Goal: Find specific fact: Find specific fact

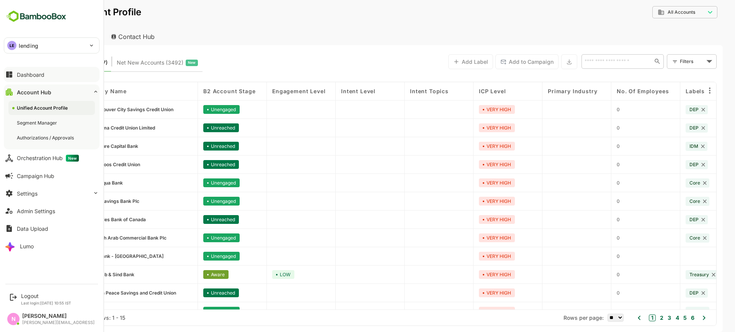
click at [29, 77] on div "Dashboard" at bounding box center [31, 75] width 28 height 7
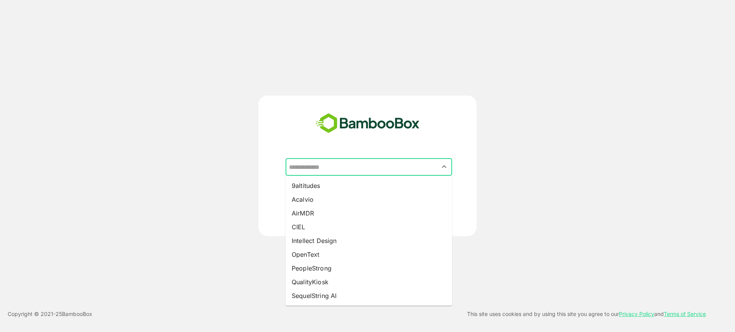
click at [329, 170] on input "text" at bounding box center [368, 167] width 163 height 15
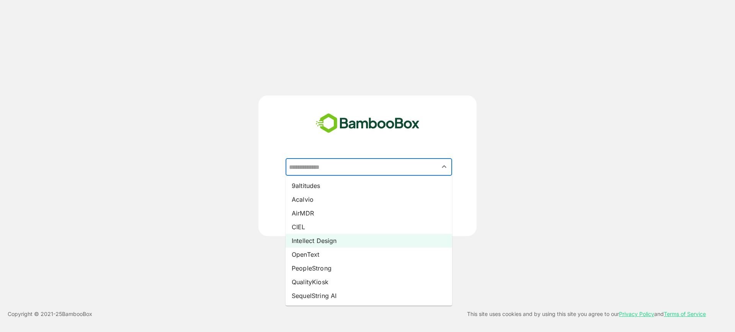
click at [336, 240] on li "Intellect Design" at bounding box center [368, 241] width 166 height 14
type input "**********"
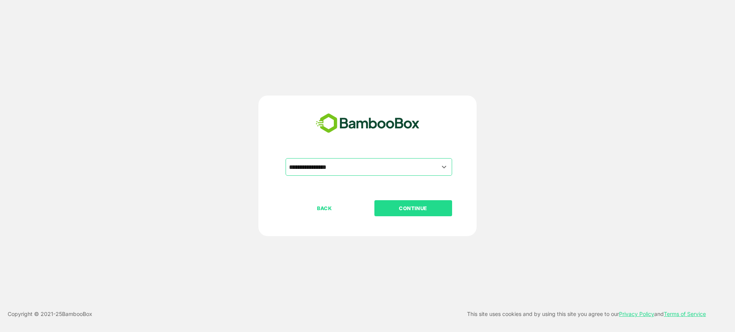
click at [416, 207] on p "CONTINUE" at bounding box center [413, 208] width 77 height 8
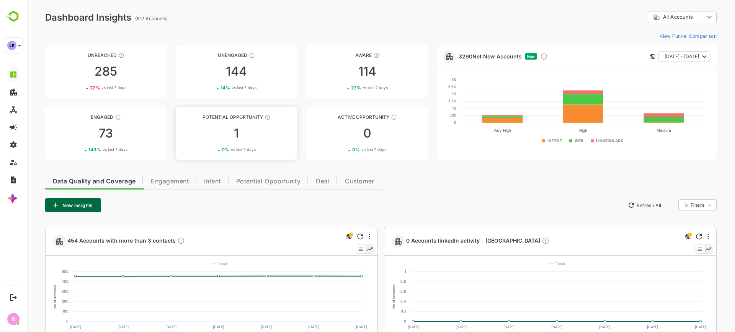
click at [249, 145] on link "Potential Opportunity 1 0 % vs last 7 days" at bounding box center [236, 133] width 121 height 53
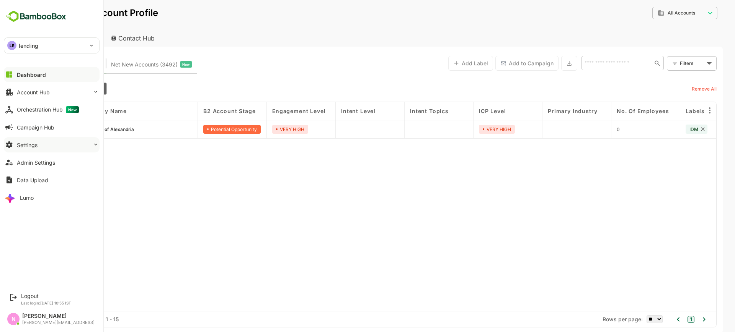
click at [44, 147] on button "Settings" at bounding box center [52, 144] width 96 height 15
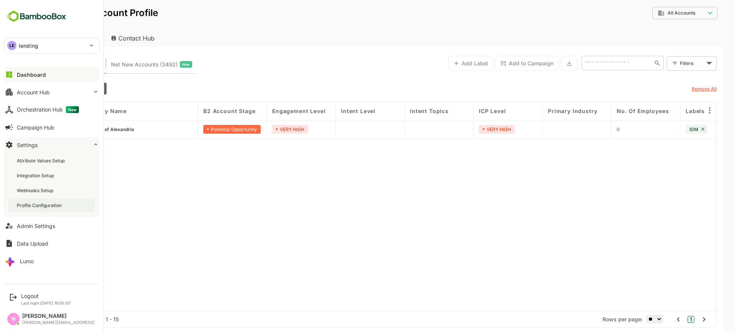
click at [41, 204] on div "Profile Configuration" at bounding box center [40, 205] width 46 height 7
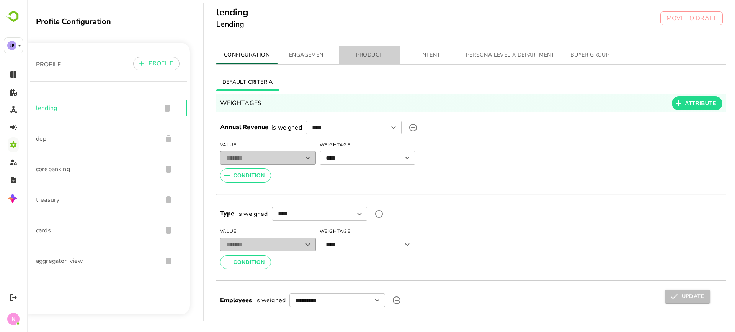
click at [375, 52] on span "PRODUCT" at bounding box center [369, 56] width 52 height 10
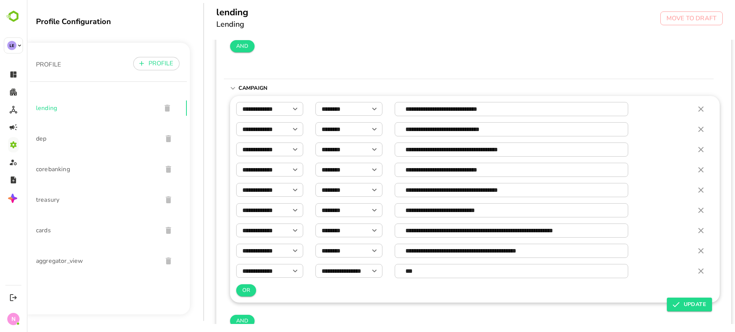
scroll to position [380, 0]
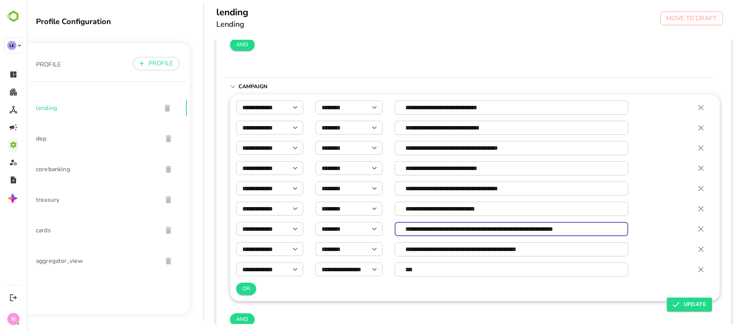
click at [431, 227] on input "**********" at bounding box center [511, 229] width 225 height 13
click at [40, 230] on span "cards" at bounding box center [96, 230] width 120 height 9
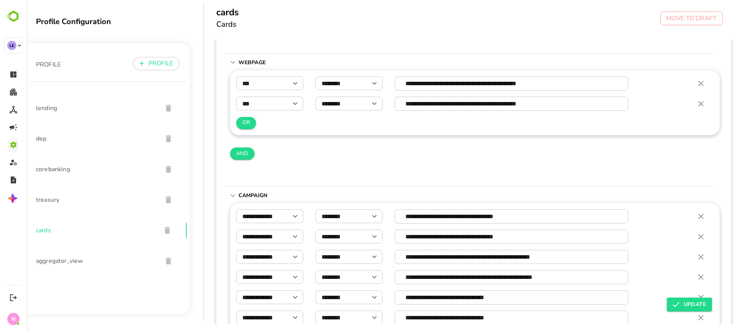
scroll to position [0, 0]
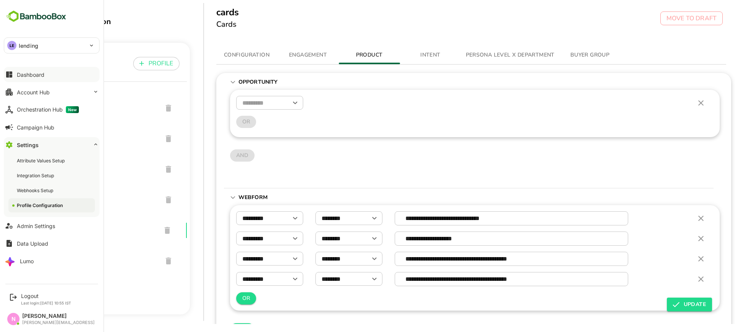
click at [22, 79] on button "Dashboard" at bounding box center [52, 74] width 96 height 15
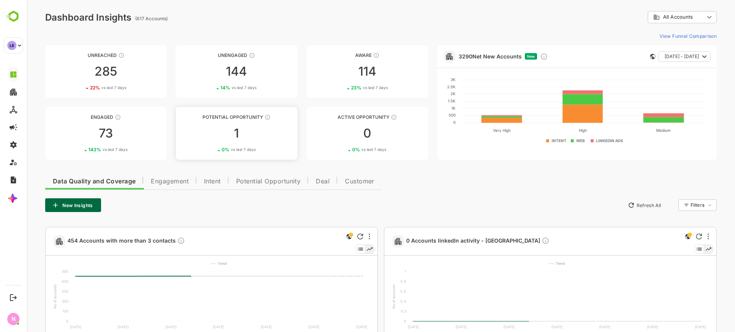
click at [226, 132] on div "1" at bounding box center [236, 133] width 121 height 12
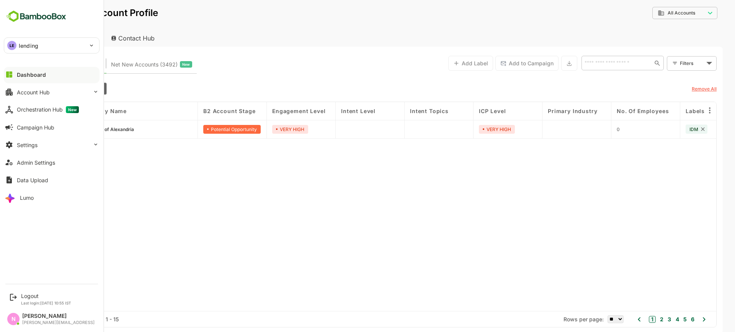
click at [29, 42] on p "lending" at bounding box center [29, 46] width 20 height 8
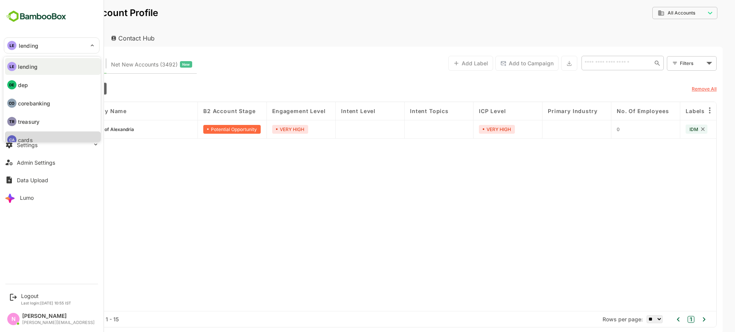
click at [39, 135] on li "CA cards" at bounding box center [53, 140] width 96 height 17
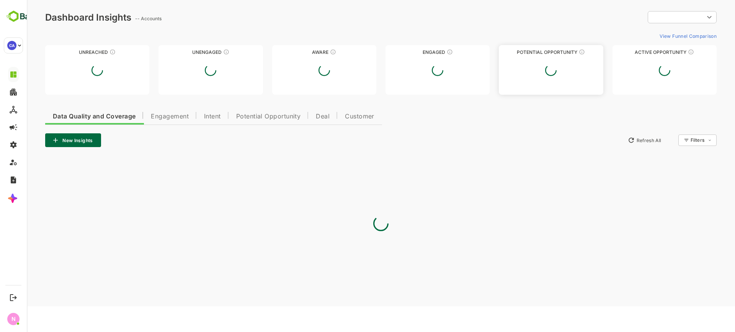
type input "**********"
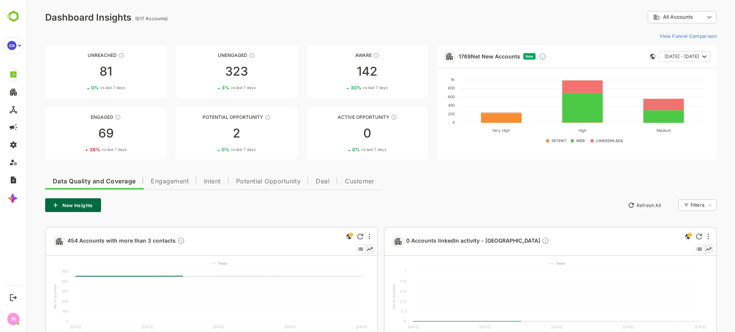
click at [249, 130] on div "2" at bounding box center [236, 133] width 121 height 12
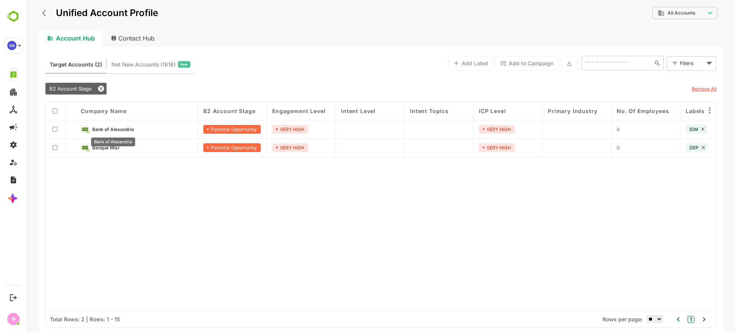
click at [129, 127] on span "Bank of Alexandria" at bounding box center [113, 130] width 42 height 6
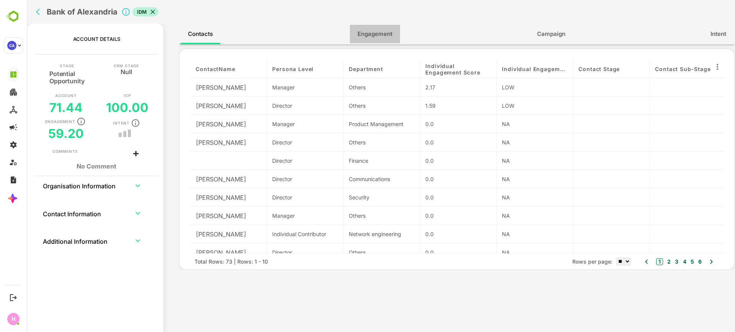
click at [386, 30] on span "Engagement" at bounding box center [374, 34] width 35 height 10
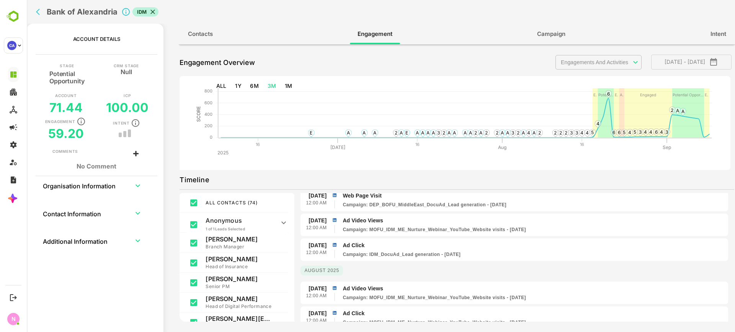
scroll to position [185, 0]
click at [315, 220] on p "1 Sep" at bounding box center [317, 219] width 18 height 8
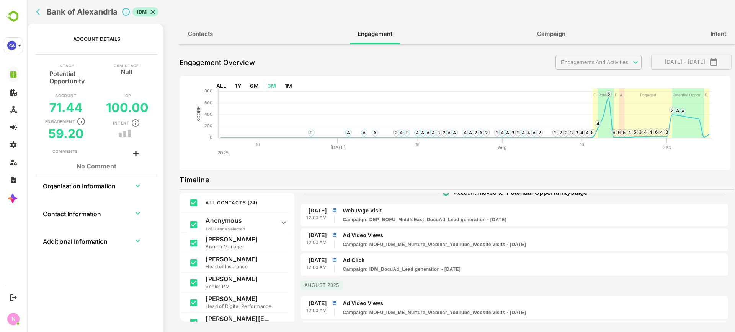
click at [137, 183] on icon "expand row" at bounding box center [137, 185] width 9 height 9
drag, startPoint x: 95, startPoint y: 228, endPoint x: 55, endPoint y: 229, distance: 40.6
click at [55, 229] on th "Website URL alexbank.com" at bounding box center [97, 222] width 90 height 16
copy div "alexbank.com"
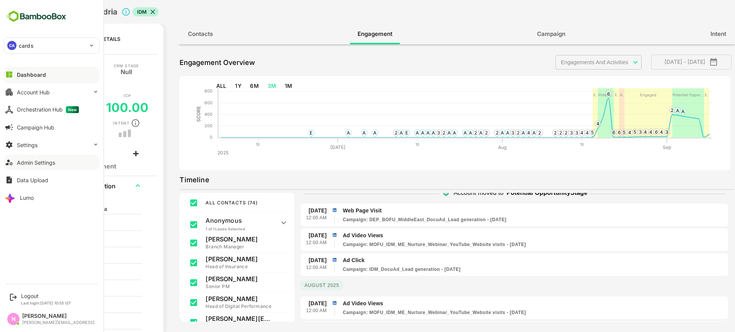
click at [39, 165] on div "Admin Settings" at bounding box center [36, 163] width 38 height 7
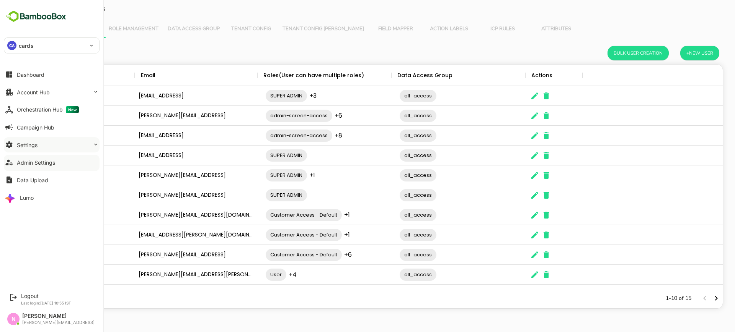
scroll to position [217, 676]
drag, startPoint x: 37, startPoint y: 145, endPoint x: 34, endPoint y: 141, distance: 5.7
click at [34, 141] on button "Settings" at bounding box center [52, 144] width 96 height 15
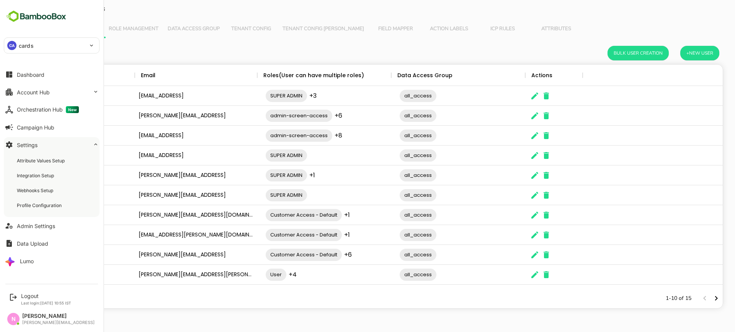
click at [34, 141] on button "Settings" at bounding box center [52, 144] width 96 height 15
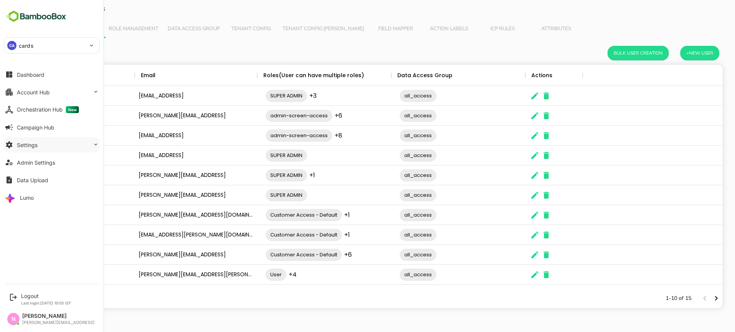
click at [34, 141] on button "Settings" at bounding box center [52, 144] width 96 height 15
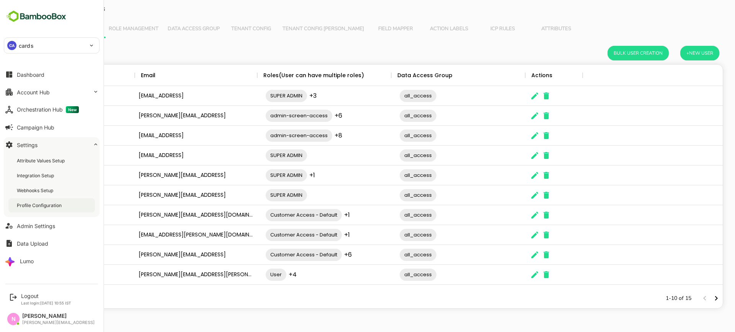
click at [35, 205] on div "Profile Configuration" at bounding box center [40, 205] width 46 height 7
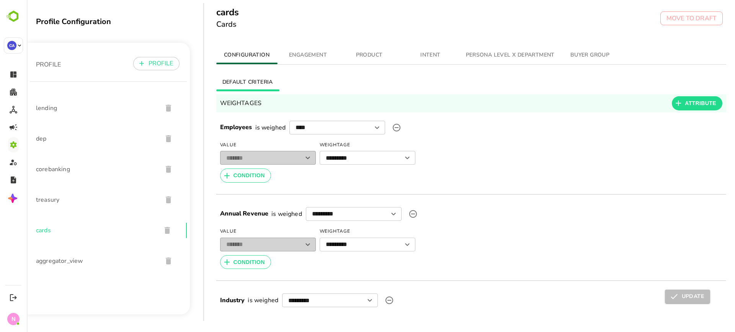
click at [322, 54] on span "ENGAGEMENT" at bounding box center [308, 56] width 52 height 10
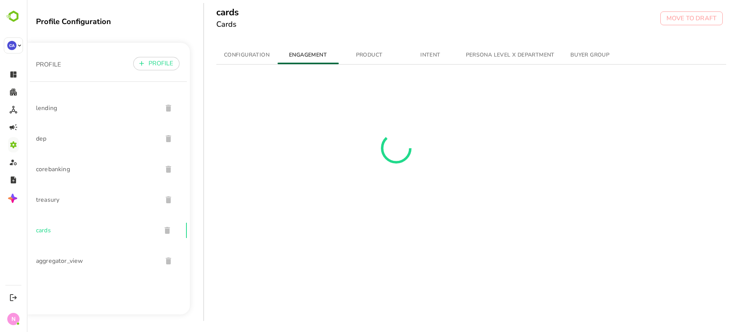
click at [384, 57] on span "PRODUCT" at bounding box center [369, 56] width 52 height 10
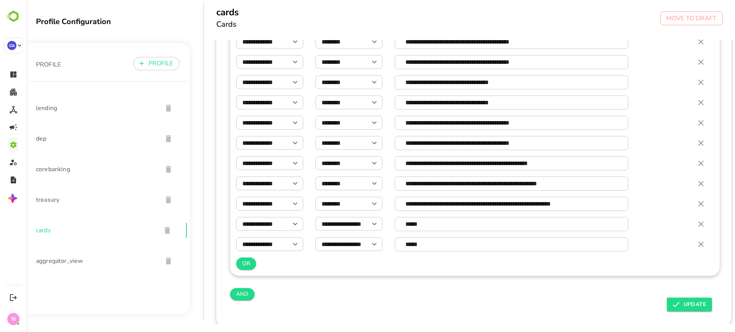
scroll to position [655, 0]
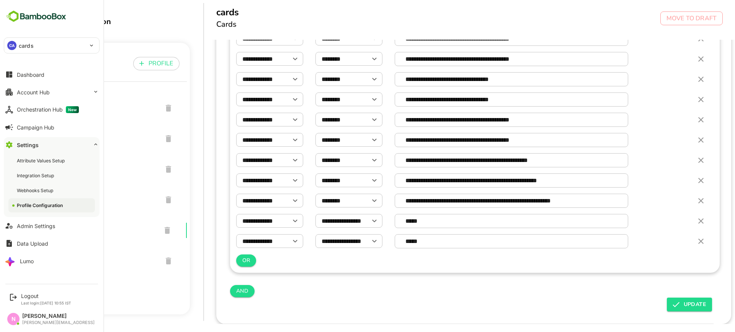
click at [49, 47] on div "CA cards" at bounding box center [47, 45] width 86 height 15
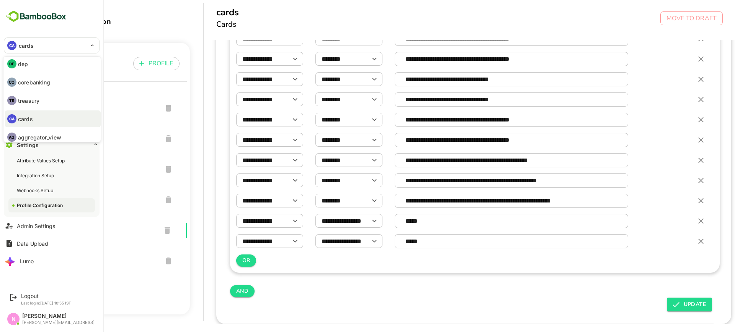
scroll to position [26, 0]
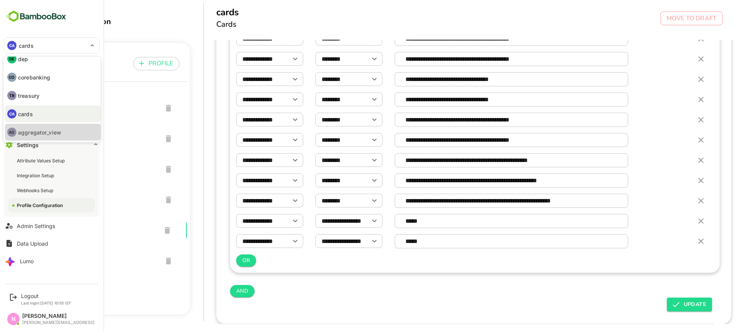
click at [32, 133] on p "aggregator_view" at bounding box center [39, 133] width 43 height 8
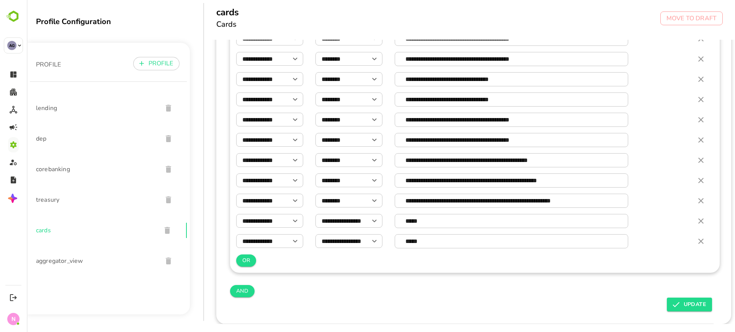
click at [73, 266] on div "aggregator_view" at bounding box center [108, 261] width 157 height 31
click at [67, 265] on span "aggregator_view" at bounding box center [96, 261] width 120 height 9
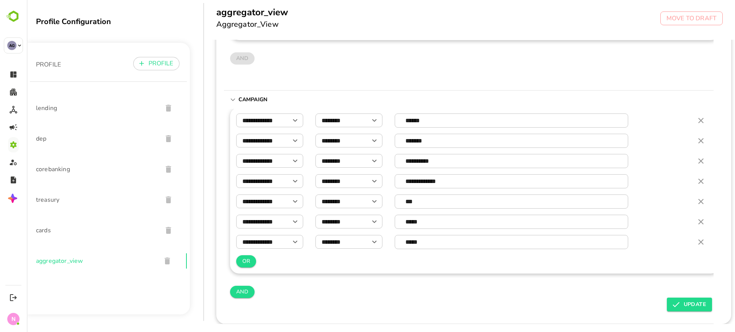
scroll to position [336, 0]
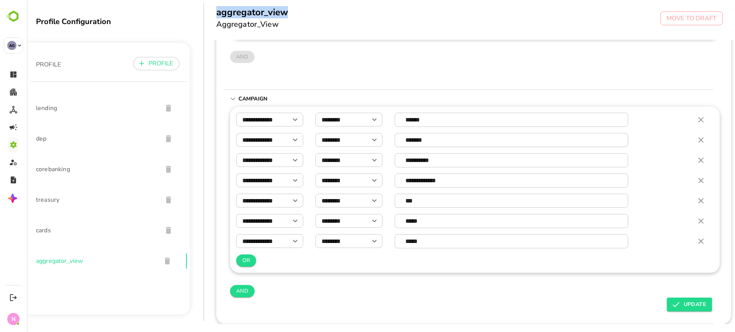
drag, startPoint x: 217, startPoint y: 11, endPoint x: 291, endPoint y: 7, distance: 74.3
click at [291, 7] on div "aggregator_view Aggregator_View MOVE TO DRAFT" at bounding box center [469, 20] width 531 height 40
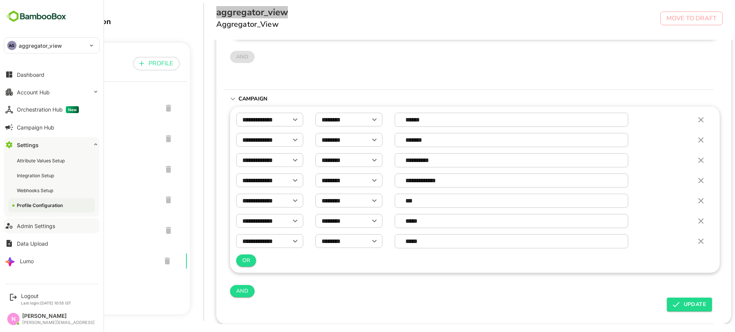
click at [32, 227] on div "Admin Settings" at bounding box center [36, 226] width 38 height 7
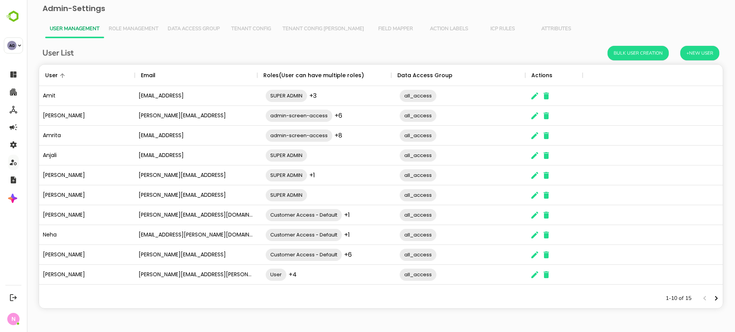
scroll to position [217, 676]
click at [476, 33] on button "ICP Rules" at bounding box center [503, 29] width 54 height 18
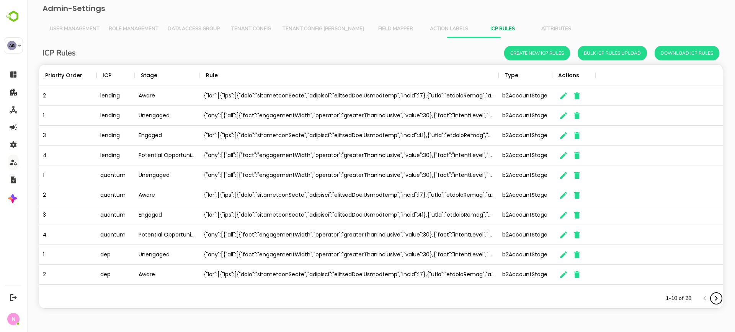
click at [717, 297] on icon "Next page" at bounding box center [715, 298] width 9 height 9
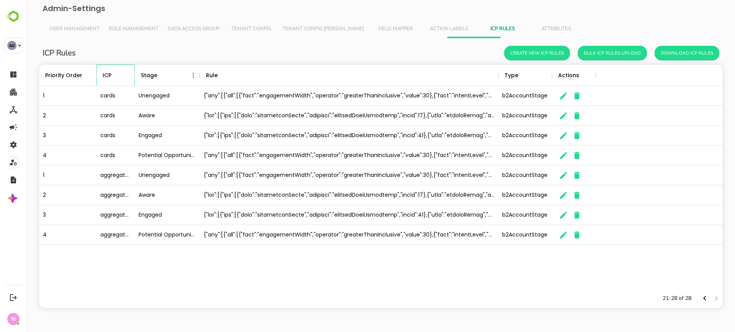
drag, startPoint x: 133, startPoint y: 77, endPoint x: 161, endPoint y: 78, distance: 28.0
click at [161, 78] on div "Priority Order ICP Stage Rule Type Actions" at bounding box center [380, 75] width 683 height 21
click at [114, 174] on div "aggregator_view" at bounding box center [115, 176] width 38 height 20
click at [562, 173] on icon "button" at bounding box center [563, 175] width 9 height 9
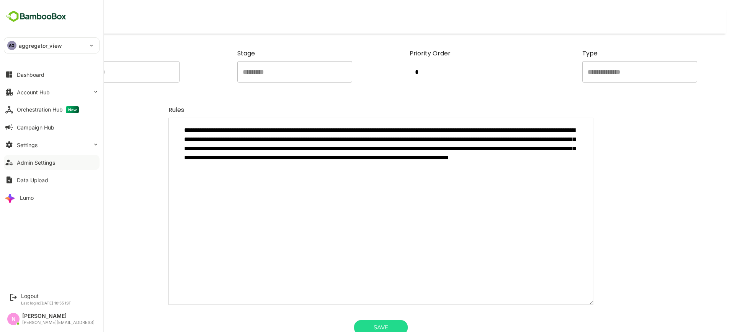
click at [18, 46] on div "AG aggregator_view" at bounding box center [47, 45] width 86 height 15
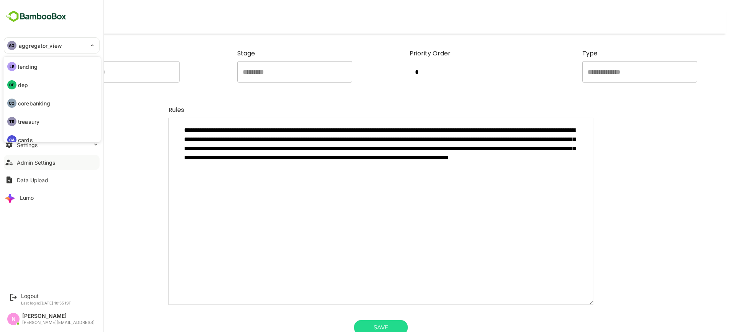
scroll to position [26, 0]
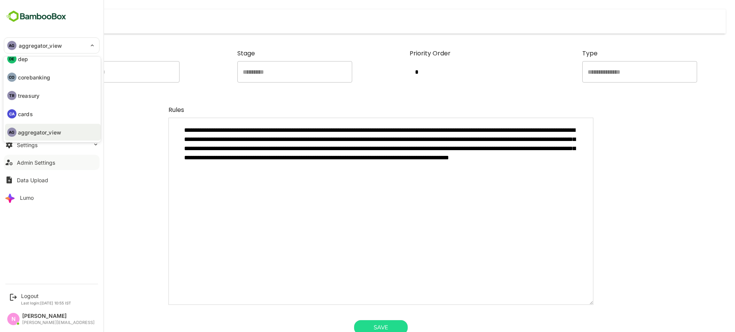
click at [275, 214] on div at bounding box center [367, 166] width 735 height 332
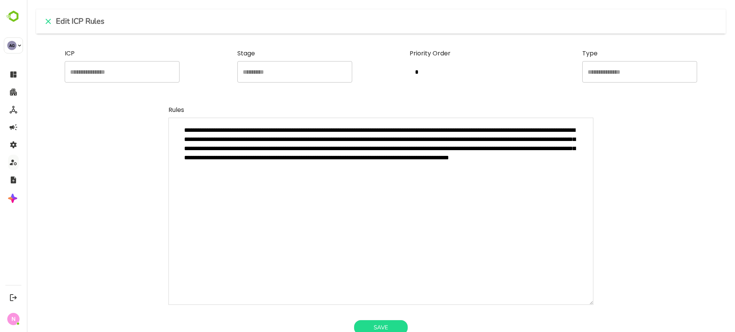
click at [255, 104] on div "**********" at bounding box center [381, 166] width 708 height 332
click at [49, 25] on icon "close" at bounding box center [48, 21] width 9 height 9
type textarea "*"
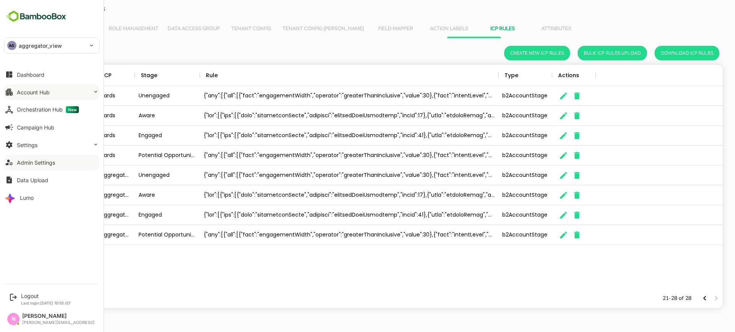
click at [30, 95] on div "Account Hub" at bounding box center [33, 92] width 33 height 7
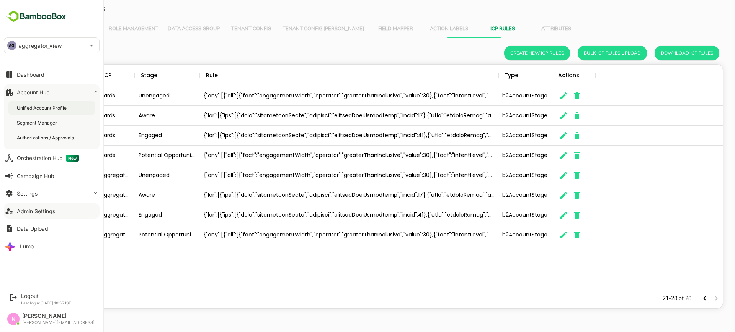
click at [46, 110] on div "Unified Account Profile" at bounding box center [42, 108] width 51 height 7
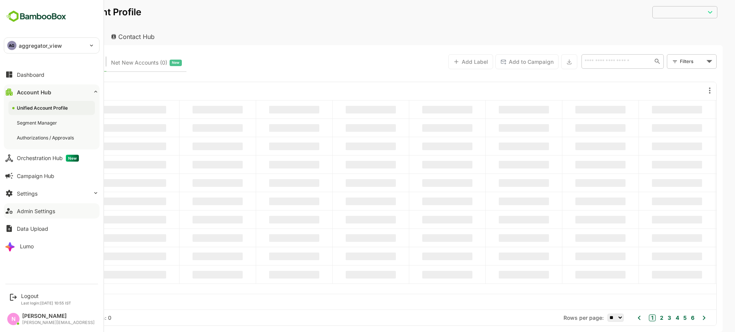
type input "**********"
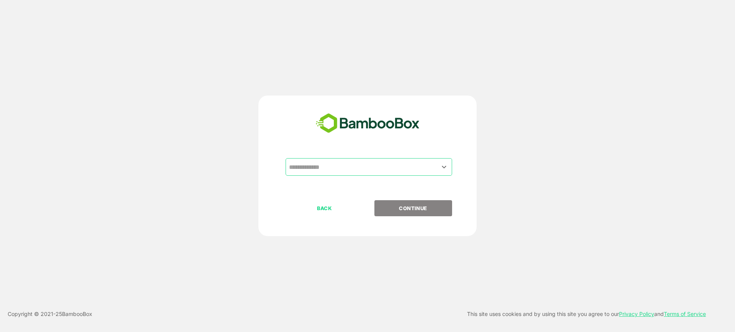
click at [350, 169] on input "text" at bounding box center [368, 167] width 163 height 15
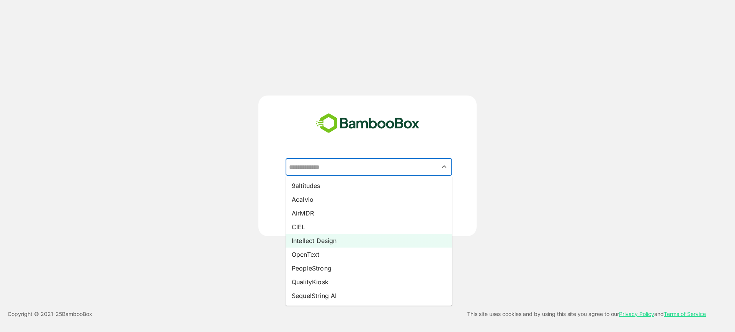
click at [340, 243] on li "Intellect Design" at bounding box center [368, 241] width 166 height 14
type input "**********"
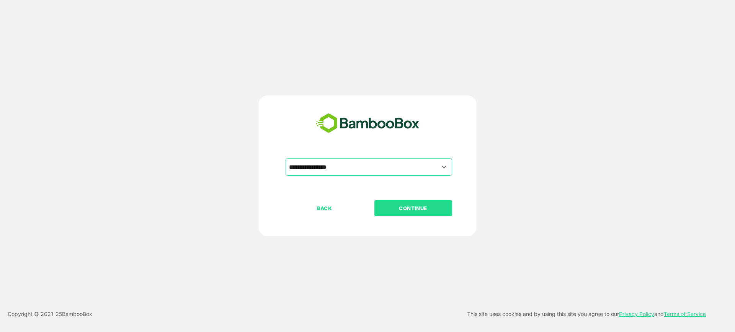
click at [405, 211] on p "CONTINUE" at bounding box center [413, 208] width 77 height 8
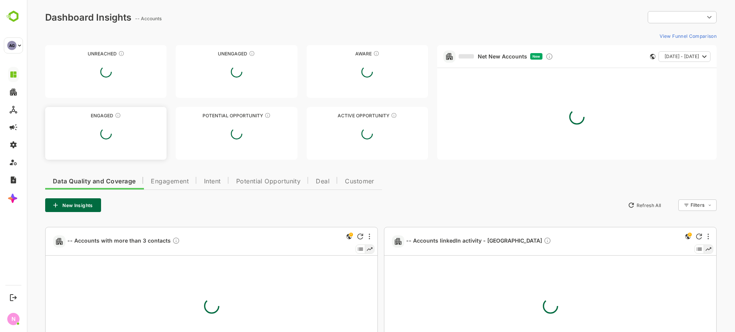
type input "**********"
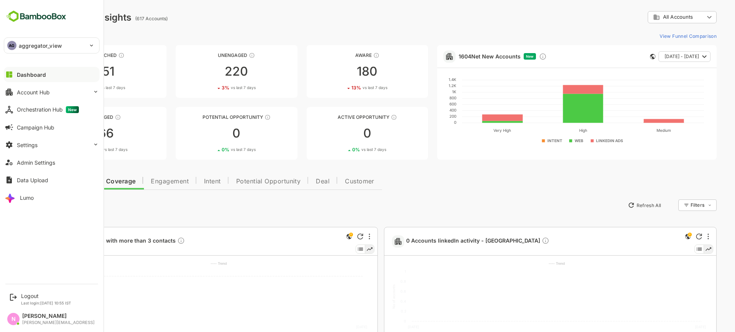
click at [35, 51] on div "AG aggregator_view" at bounding box center [47, 45] width 86 height 15
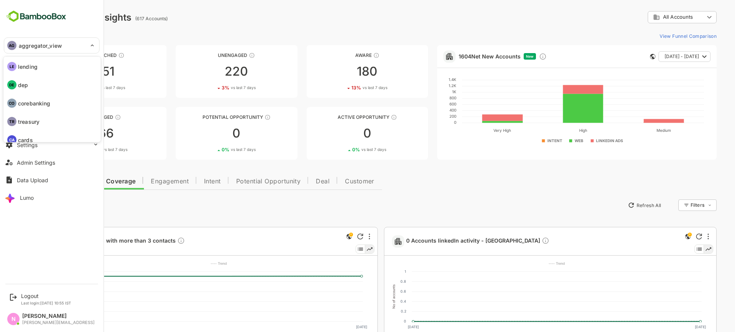
click at [36, 72] on li "LE lending" at bounding box center [53, 66] width 96 height 17
type input "*******"
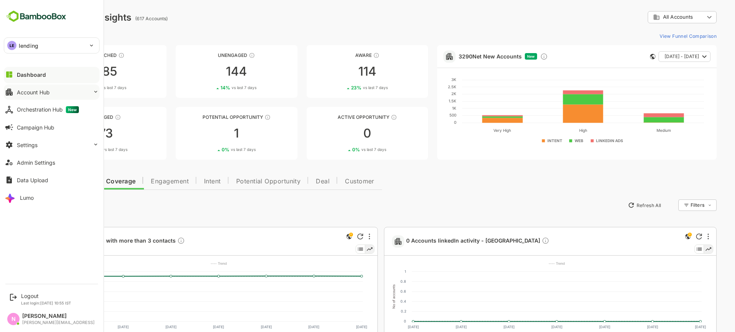
click at [64, 98] on button "Account Hub" at bounding box center [52, 92] width 96 height 15
click at [85, 91] on button "Account Hub" at bounding box center [52, 92] width 96 height 15
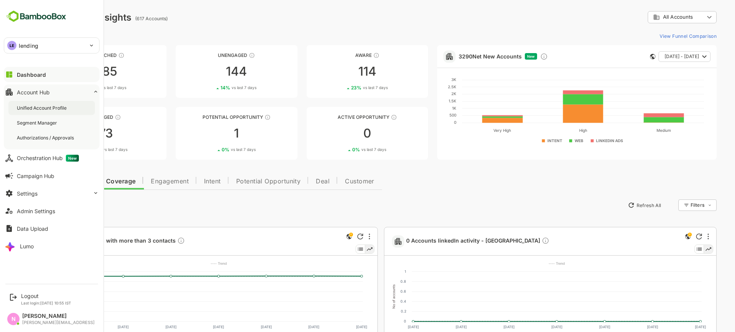
click at [81, 103] on div "Unified Account Profile" at bounding box center [51, 108] width 86 height 14
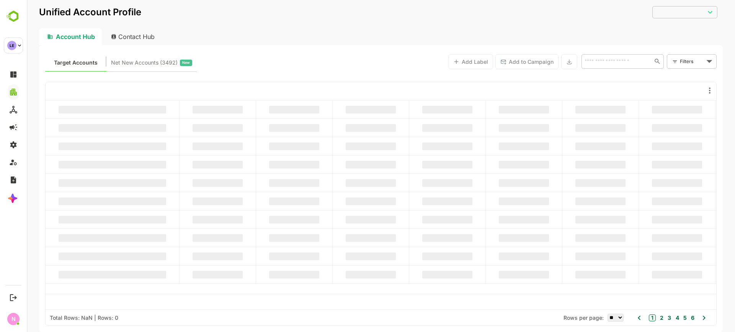
type input "**********"
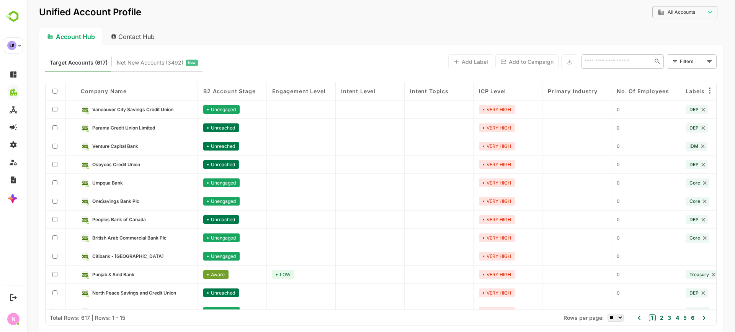
click at [627, 64] on input "text" at bounding box center [616, 61] width 68 height 9
click at [626, 58] on input "text" at bounding box center [615, 61] width 66 height 9
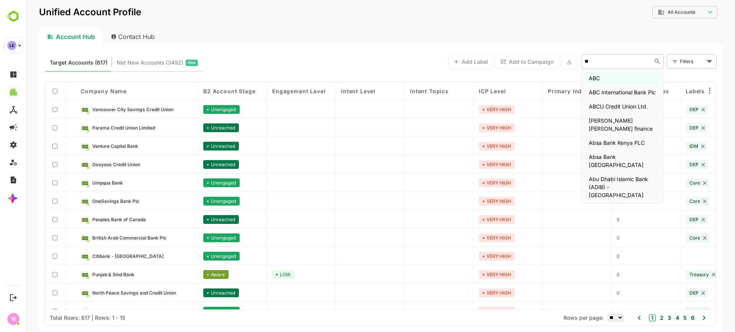
type input "***"
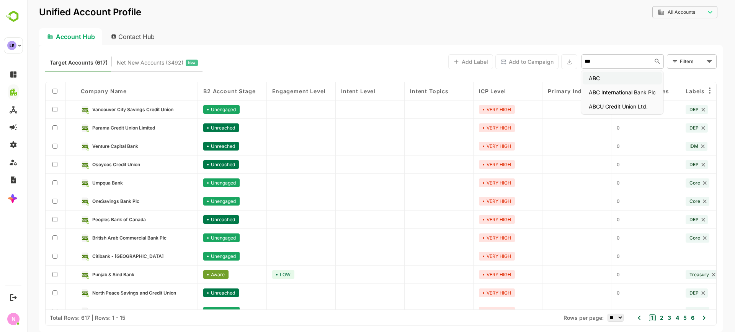
click at [623, 75] on li "ABC" at bounding box center [621, 78] width 79 height 13
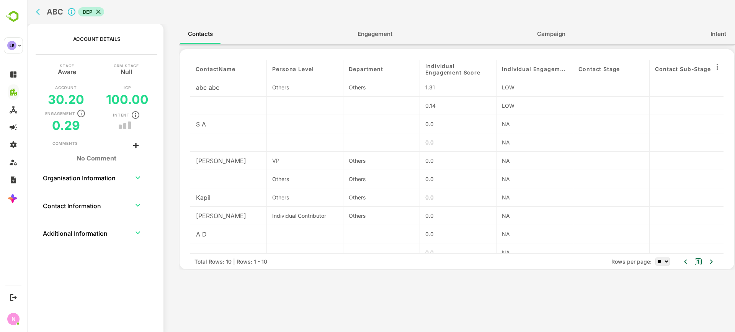
click at [128, 176] on td "collapsible table" at bounding box center [138, 177] width 26 height 18
click at [139, 176] on icon "expand row" at bounding box center [137, 177] width 9 height 9
drag, startPoint x: 113, startPoint y: 217, endPoint x: 57, endPoint y: 219, distance: 55.9
click at [58, 219] on div "pcchandraindia.com" at bounding box center [94, 218] width 73 height 6
copy div "pcchandraindia.com"
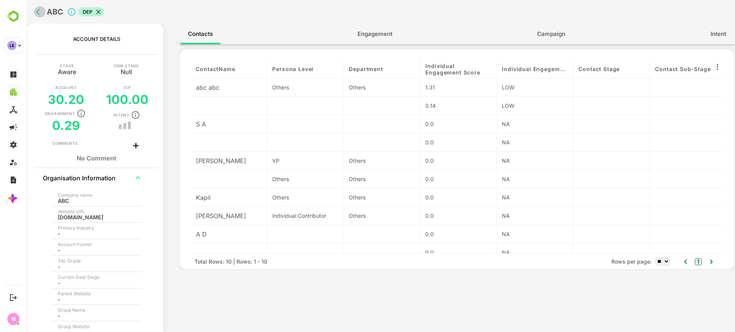
click at [41, 13] on icon "back" at bounding box center [40, 12] width 8 height 8
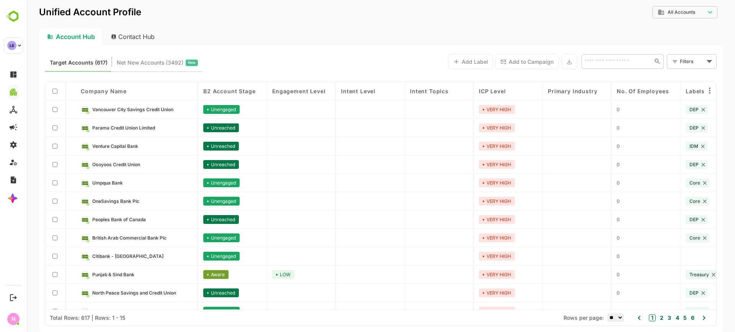
click at [593, 67] on div "​" at bounding box center [622, 61] width 82 height 15
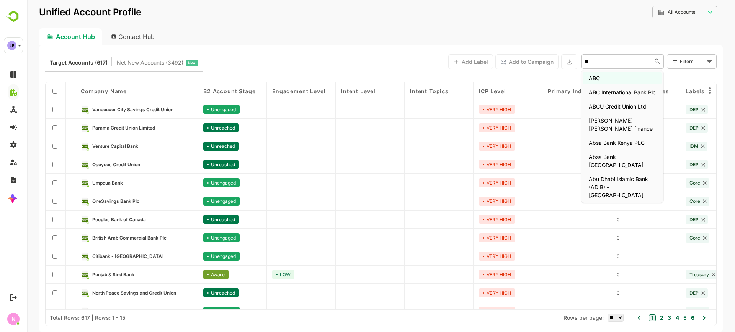
type input "***"
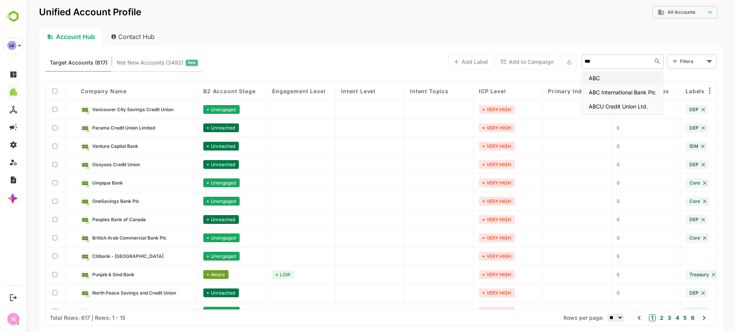
click at [597, 73] on li "ABC" at bounding box center [621, 78] width 79 height 13
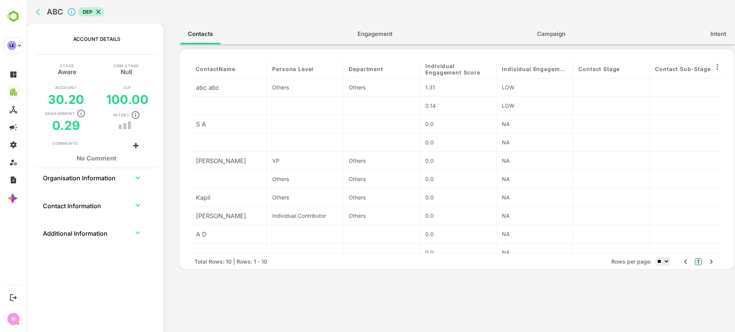
click at [129, 176] on td "collapsible table" at bounding box center [138, 177] width 26 height 18
